Goal: Task Accomplishment & Management: Complete application form

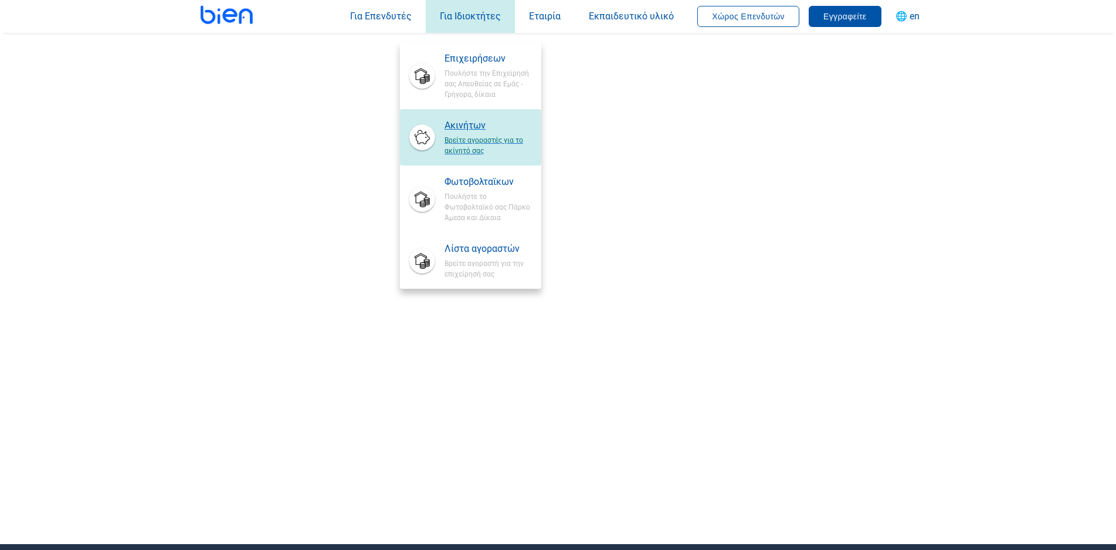
click at [468, 121] on span "Ακινήτων" at bounding box center [488, 125] width 87 height 14
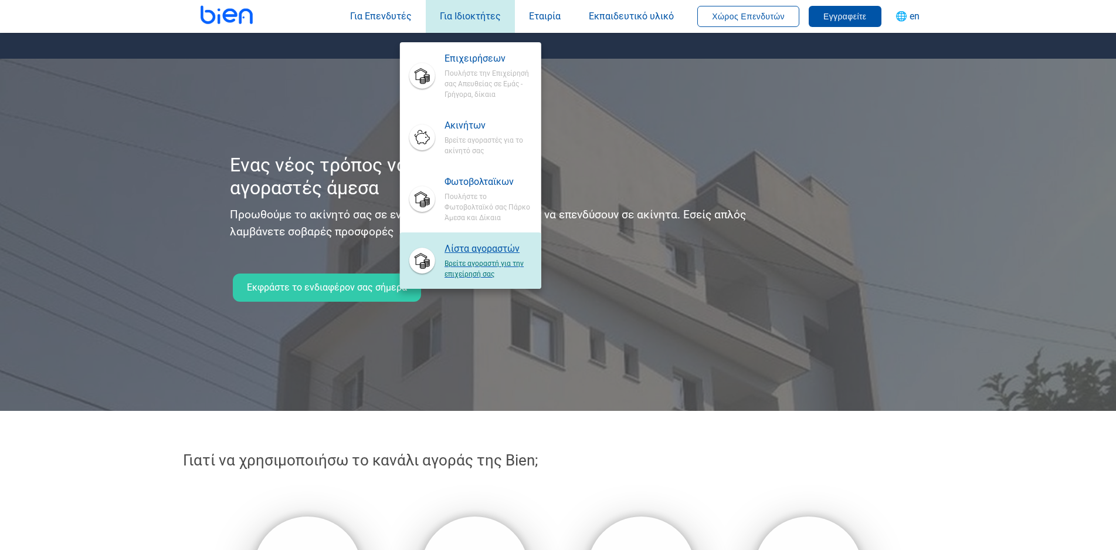
click at [489, 246] on span "Λίστα αγοραστών" at bounding box center [488, 249] width 87 height 14
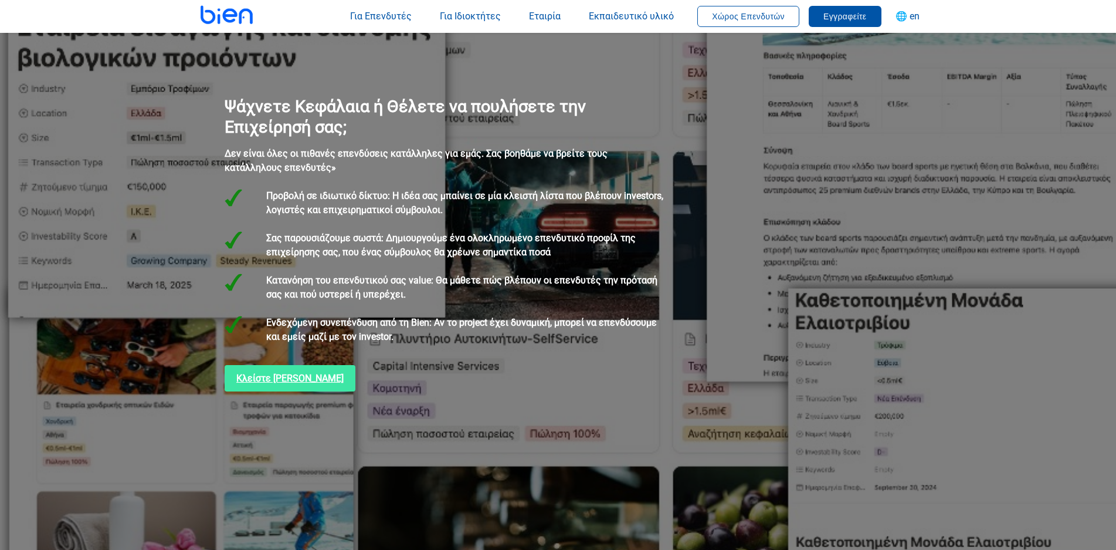
click at [225, 365] on link "Κλείστε [PERSON_NAME]" at bounding box center [290, 378] width 131 height 26
click at [532, 355] on div "Κλείστε [PERSON_NAME]" at bounding box center [442, 373] width 449 height 36
drag, startPoint x: 532, startPoint y: 309, endPoint x: 333, endPoint y: 169, distance: 243.4
click at [532, 355] on div "Κλείστε [PERSON_NAME]" at bounding box center [442, 373] width 449 height 36
click at [236, 66] on div "Ψάχνετε Κεφάλαια ή Θέλετε να πουλήσετε την Επιχείρησή σας; Δεν είναι όλες οι πι…" at bounding box center [558, 219] width 695 height 401
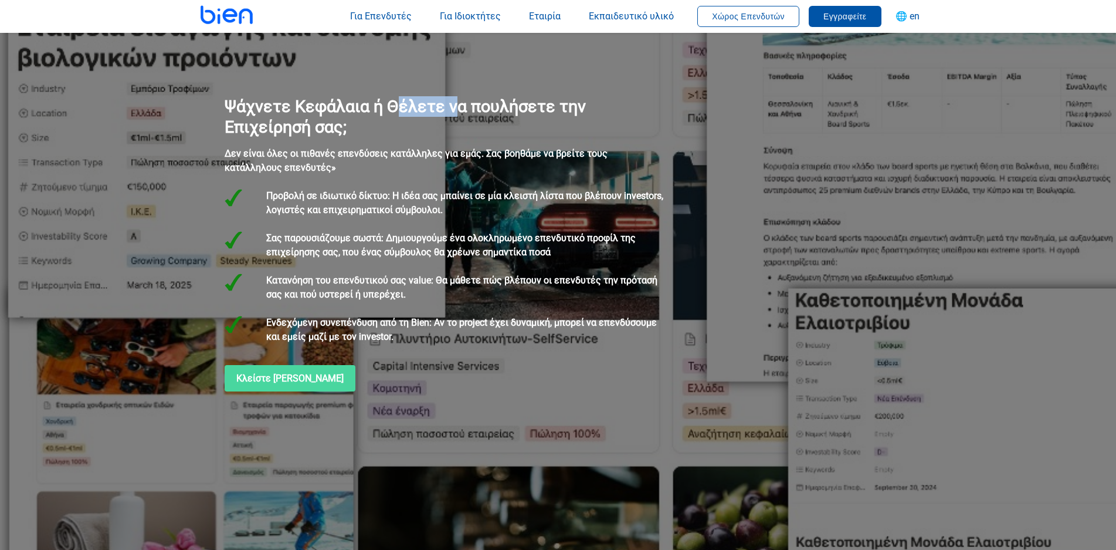
click at [236, 66] on div "Ψάχνετε Κεφάλαια ή Θέλετε να πουλήσετε την Επιχείρησή σας; Δεν είναι όλες οι πι…" at bounding box center [558, 219] width 695 height 401
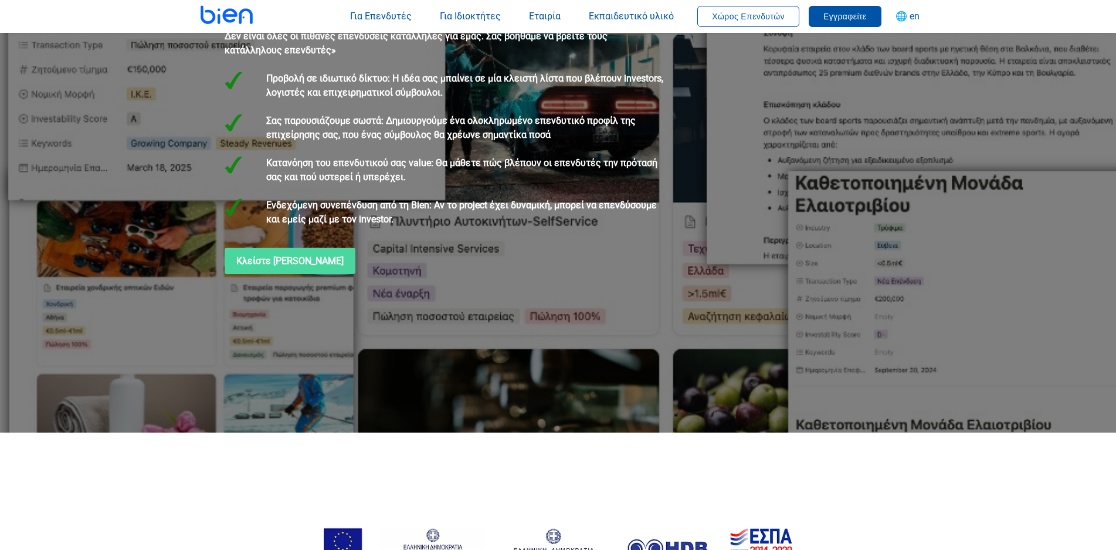
scroll to position [59, 0]
